Goal: Task Accomplishment & Management: Use online tool/utility

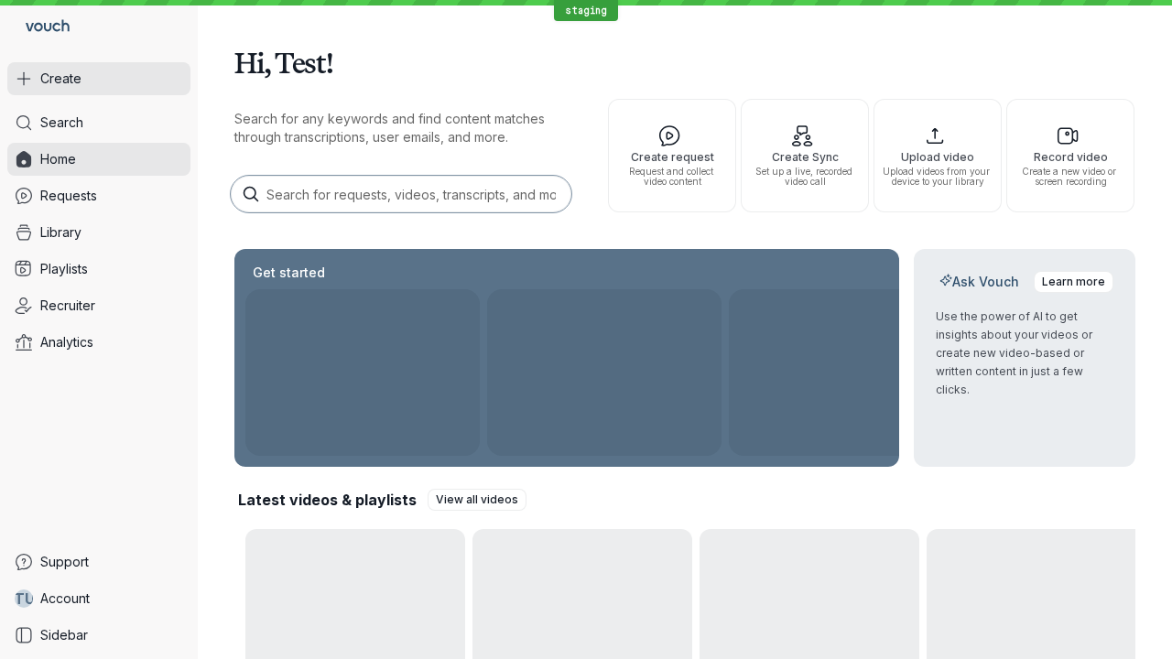
click at [99, 79] on button "Create" at bounding box center [98, 78] width 183 height 33
